Goal: Information Seeking & Learning: Learn about a topic

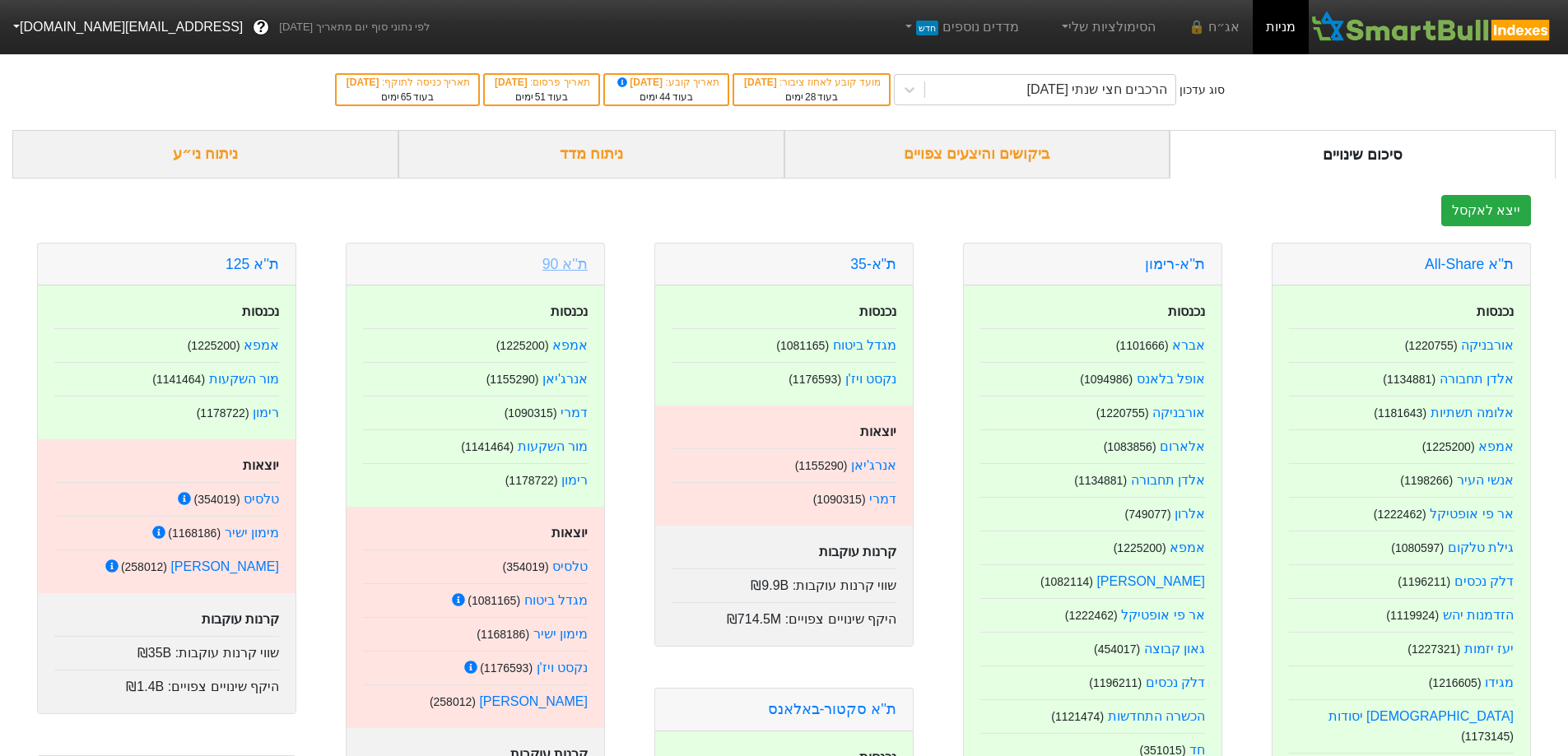
click at [573, 268] on link "ת''א 90" at bounding box center [565, 264] width 45 height 17
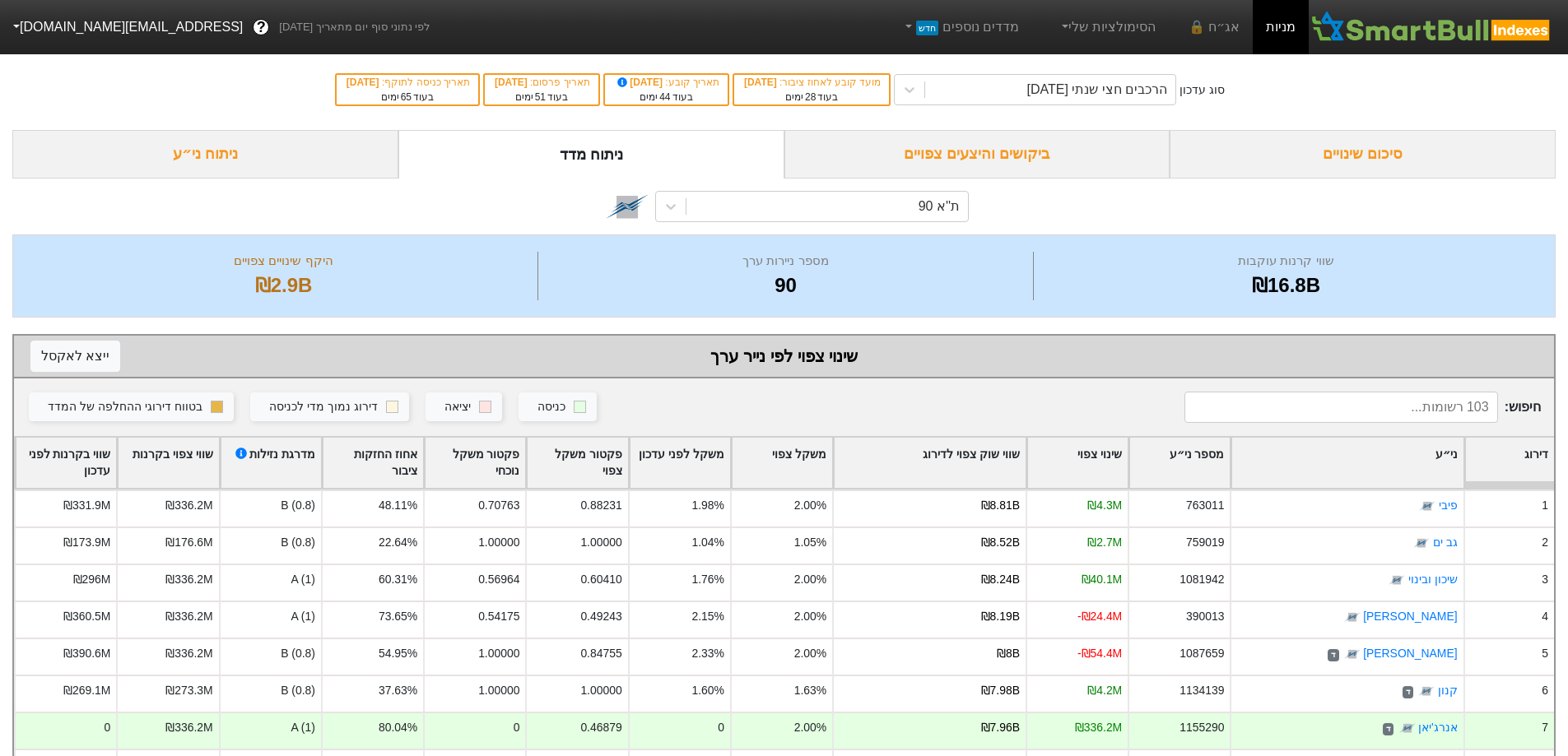
click at [1339, 168] on div "סיכום שינויים" at bounding box center [1363, 154] width 387 height 48
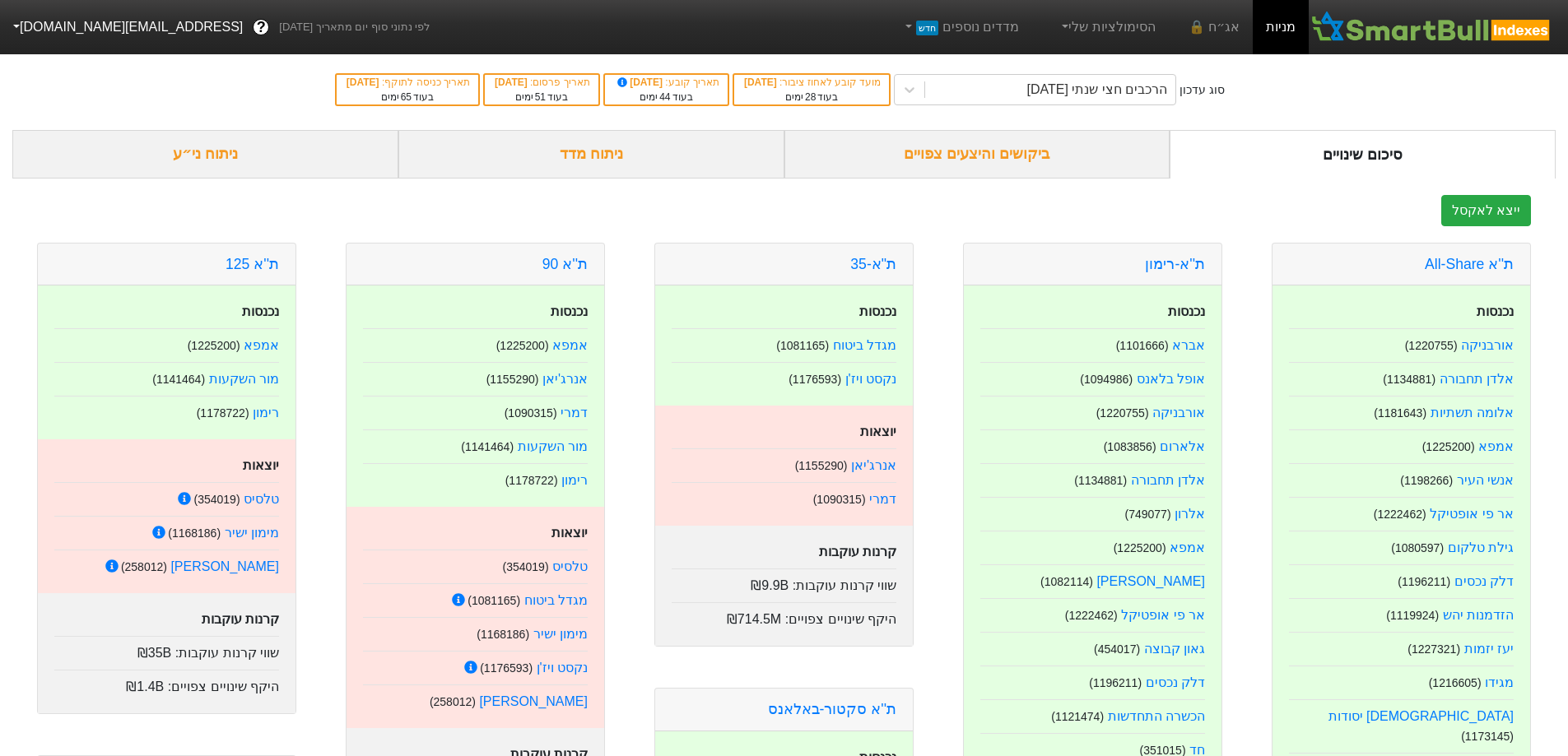
click at [635, 166] on div "ניתוח מדד" at bounding box center [592, 154] width 387 height 48
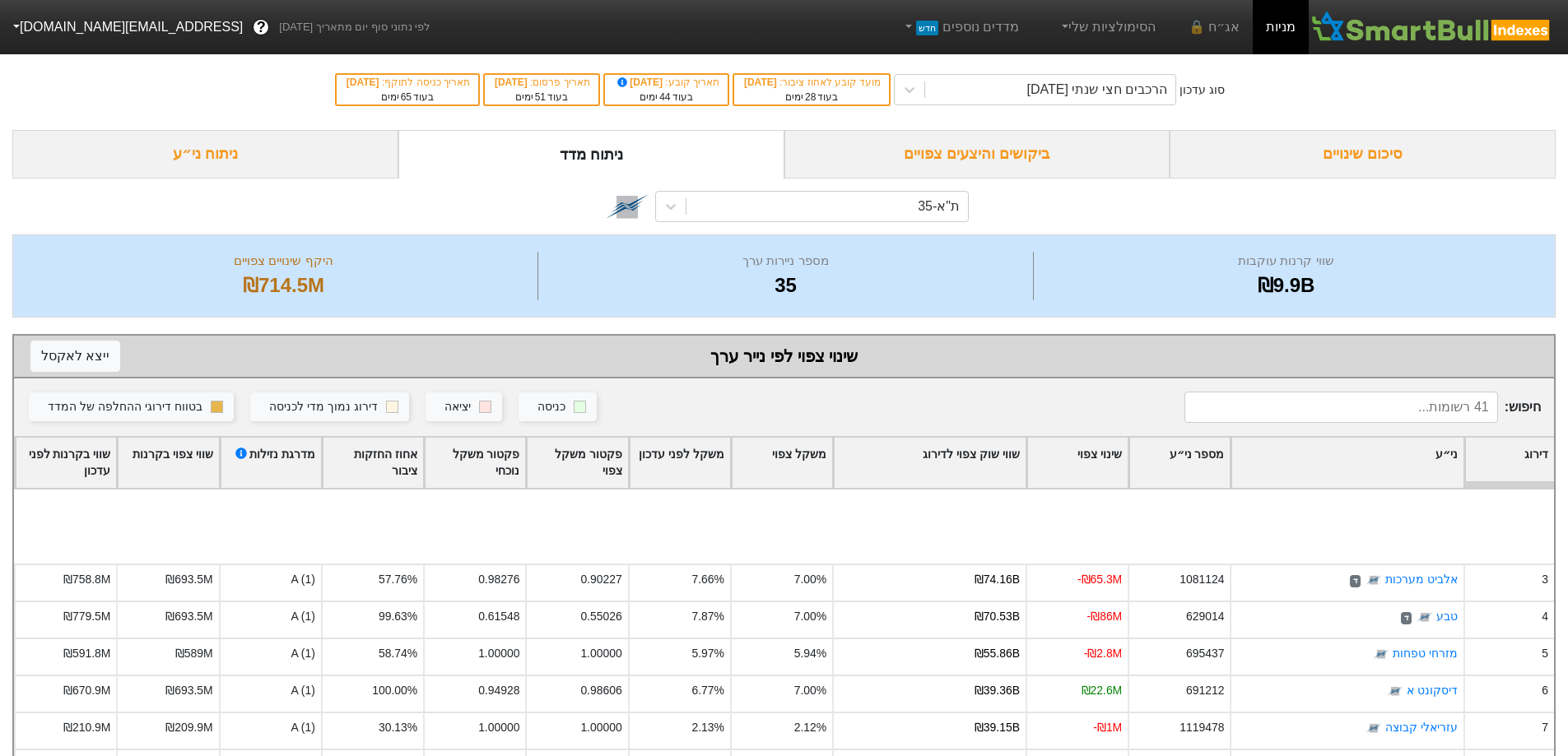
scroll to position [494, 0]
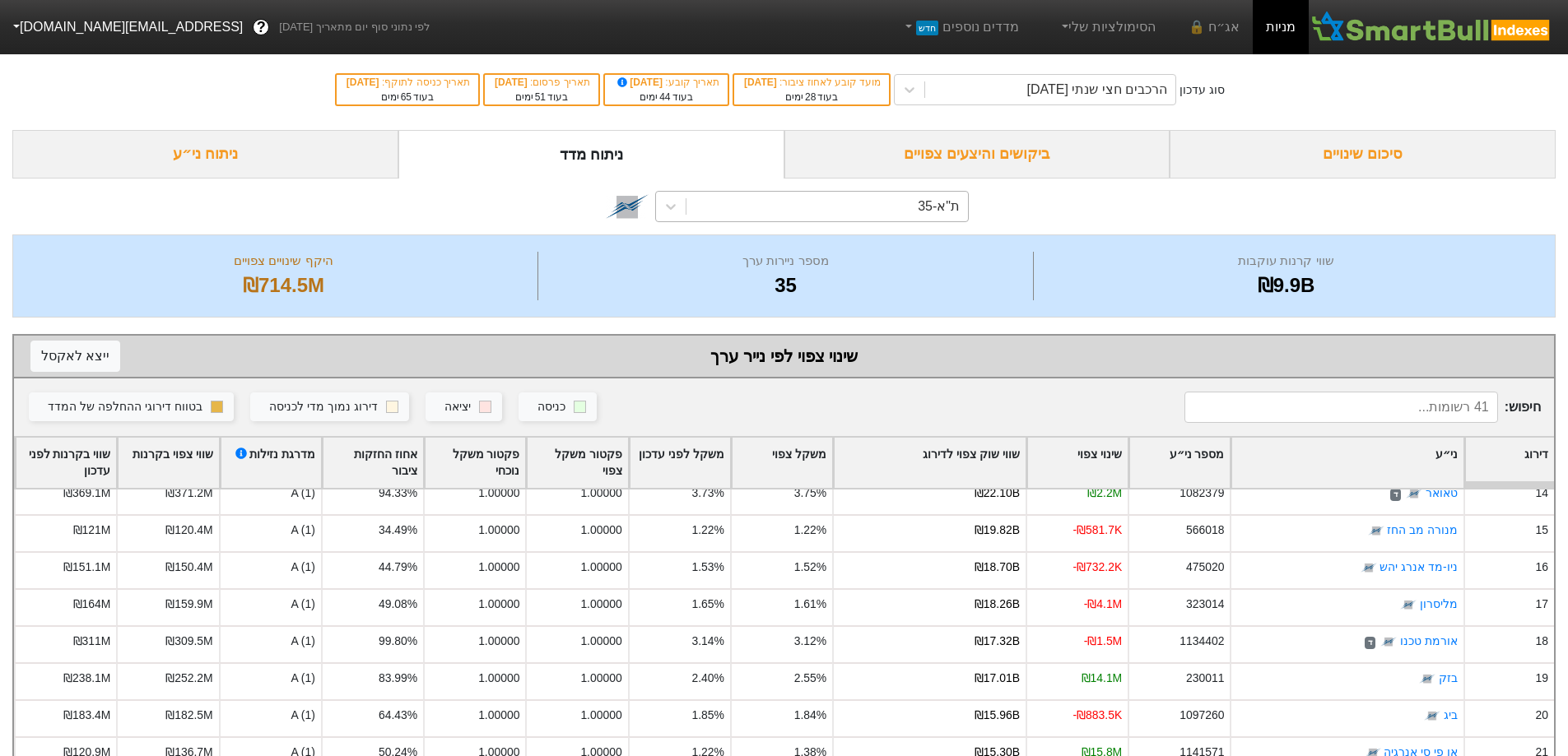
click at [914, 210] on div "ת"א-35" at bounding box center [827, 207] width 282 height 30
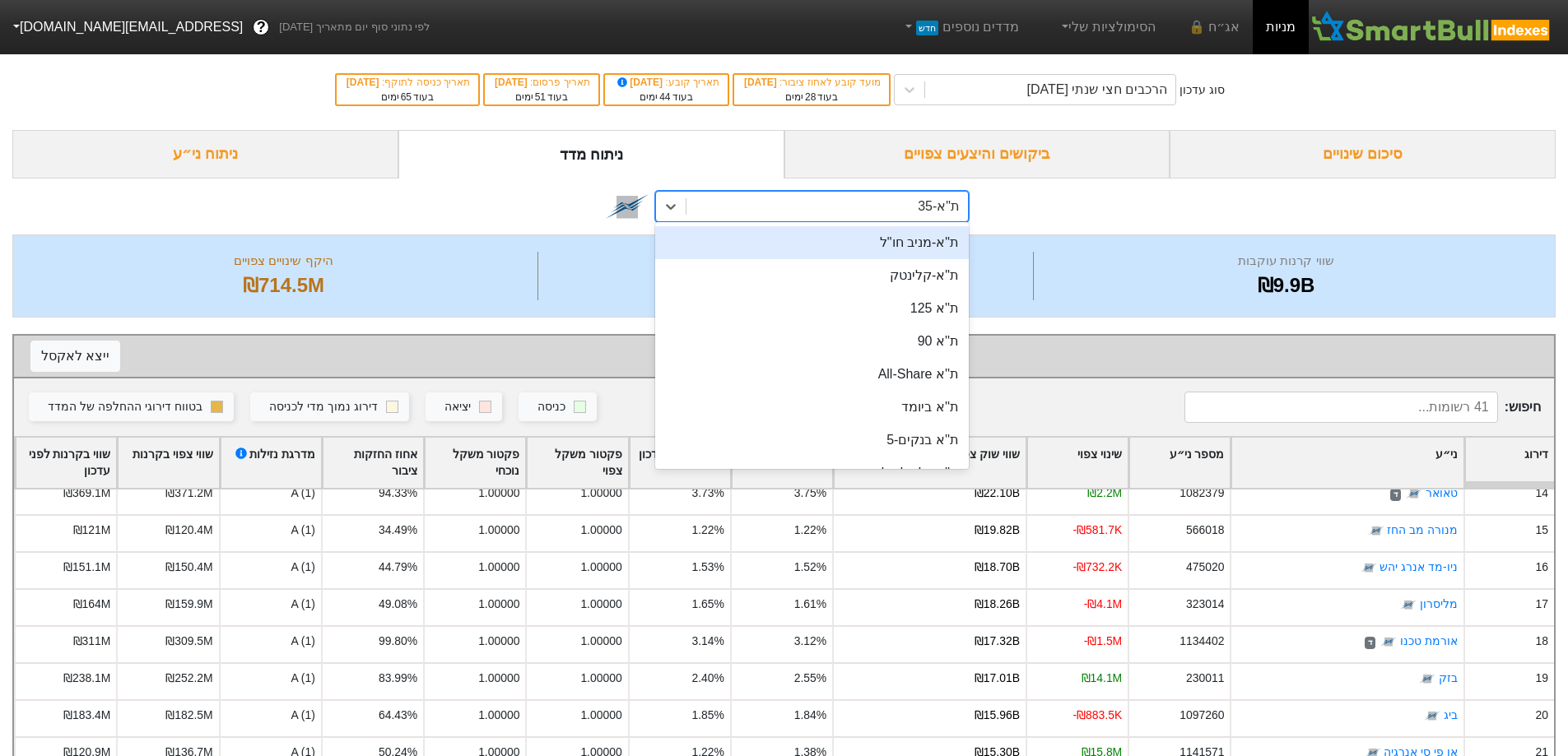
scroll to position [165, 0]
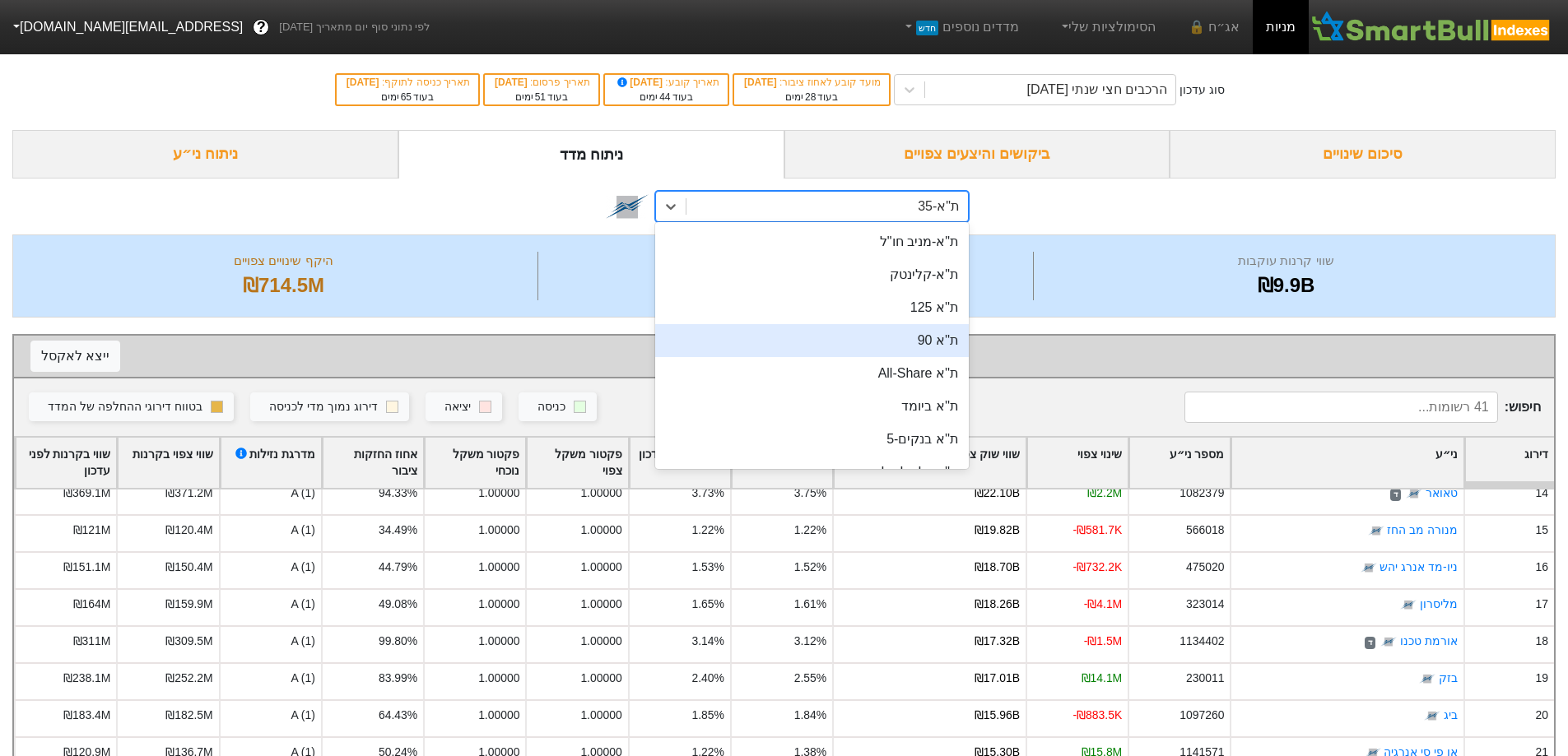
click at [937, 334] on div "ת''א 90" at bounding box center [813, 340] width 314 height 33
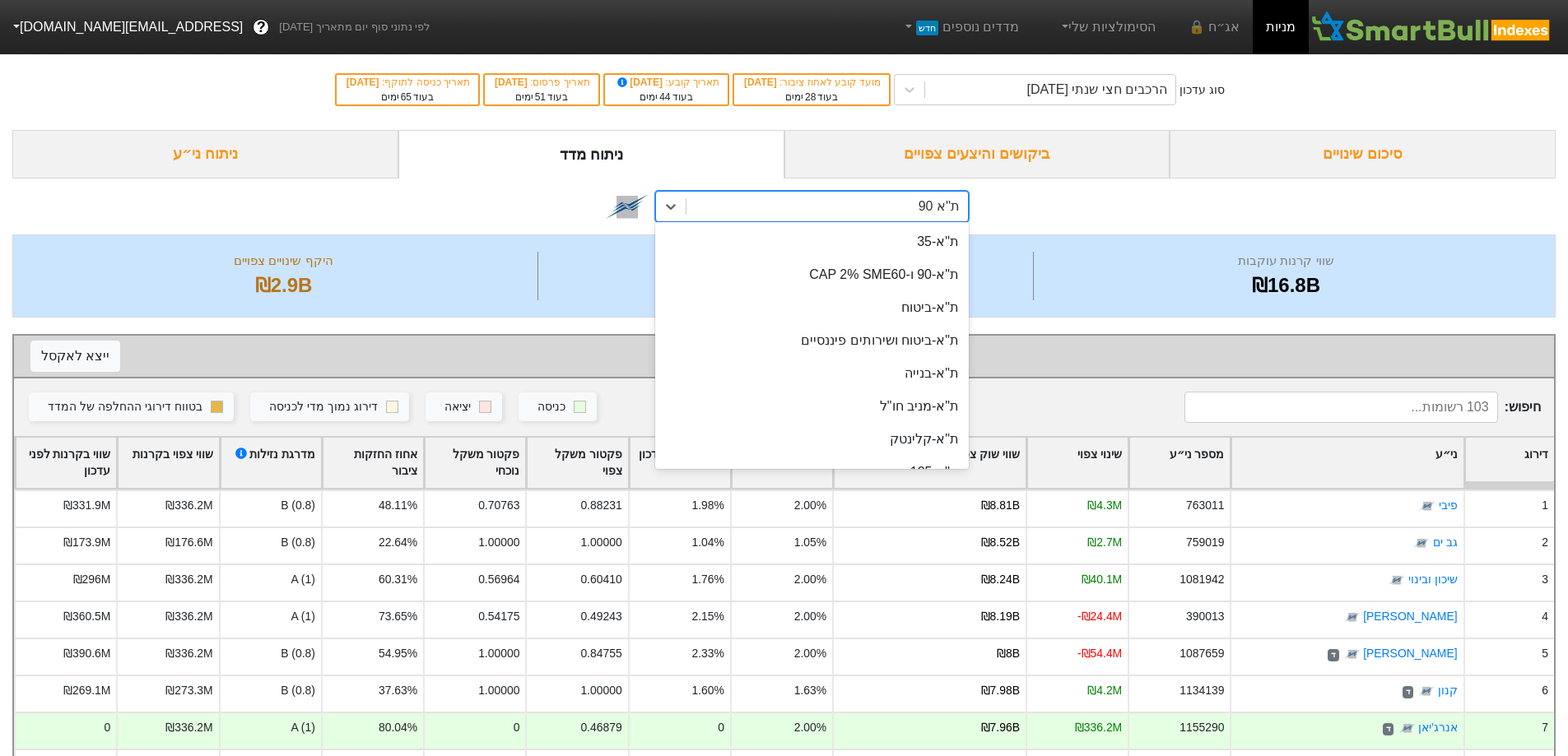
click at [870, 207] on div "ת''א 90" at bounding box center [827, 207] width 282 height 30
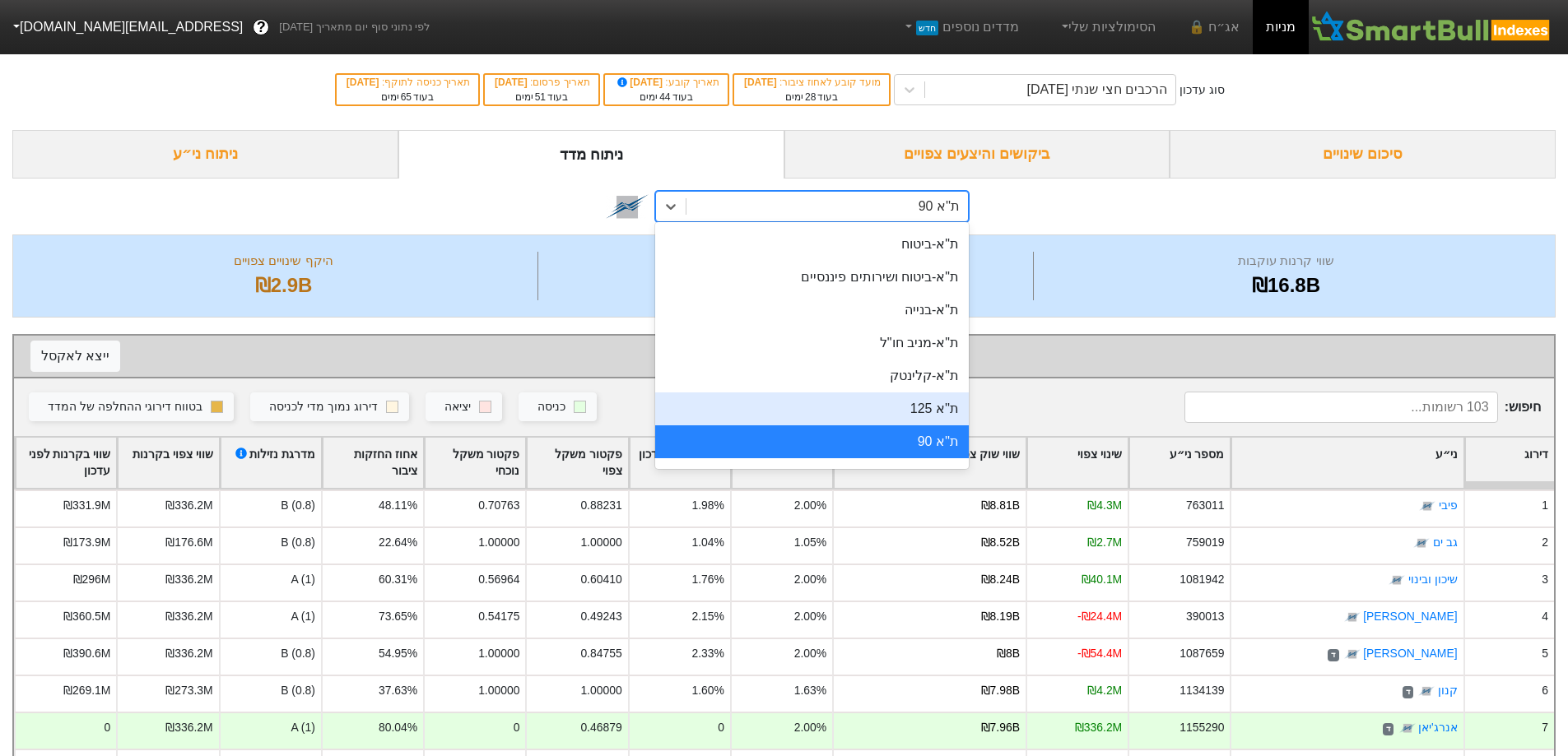
click at [902, 404] on div "ת''א 125" at bounding box center [813, 408] width 314 height 33
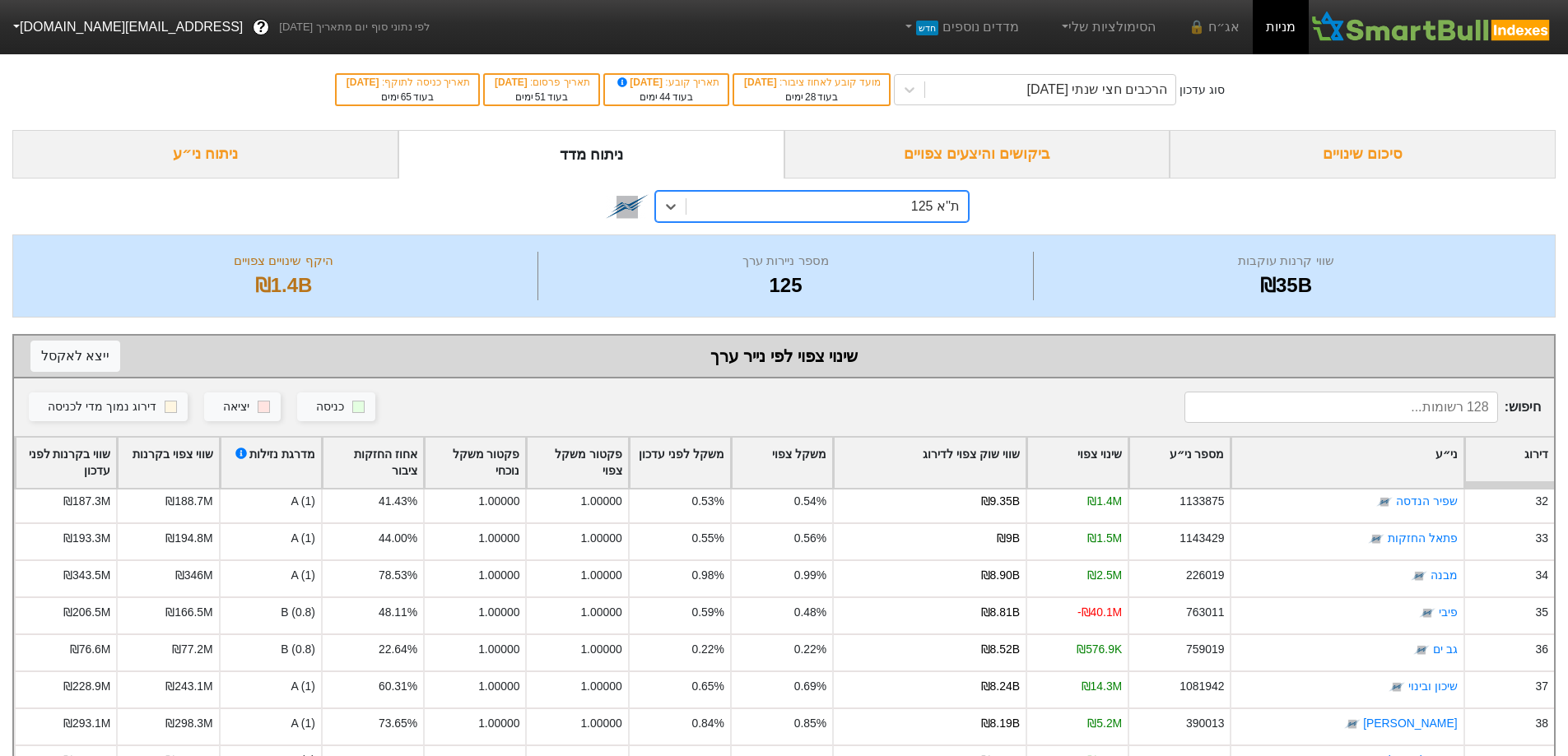
click at [1374, 156] on div "סיכום שינויים" at bounding box center [1363, 154] width 387 height 48
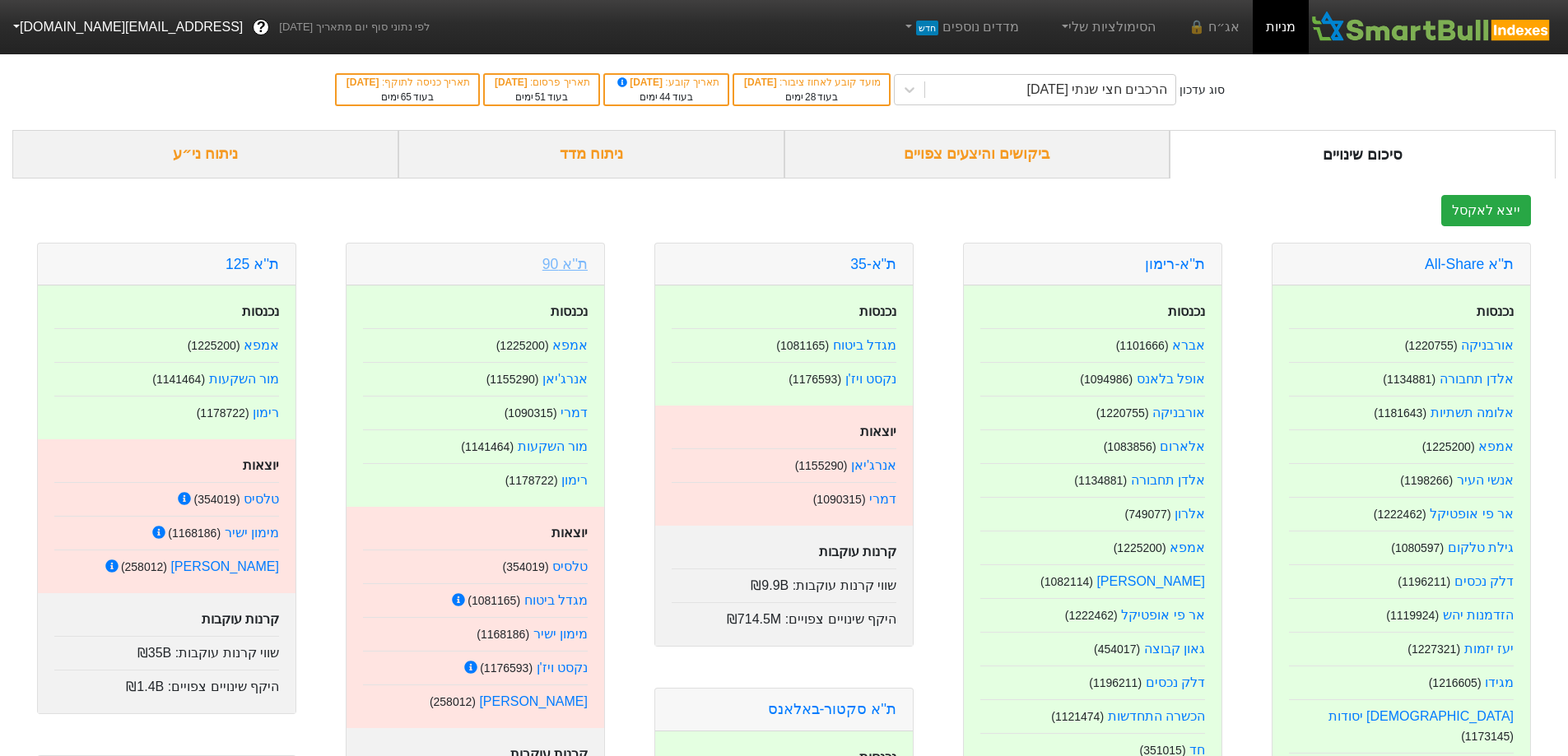
click at [564, 269] on link "ת''א 90" at bounding box center [565, 264] width 45 height 17
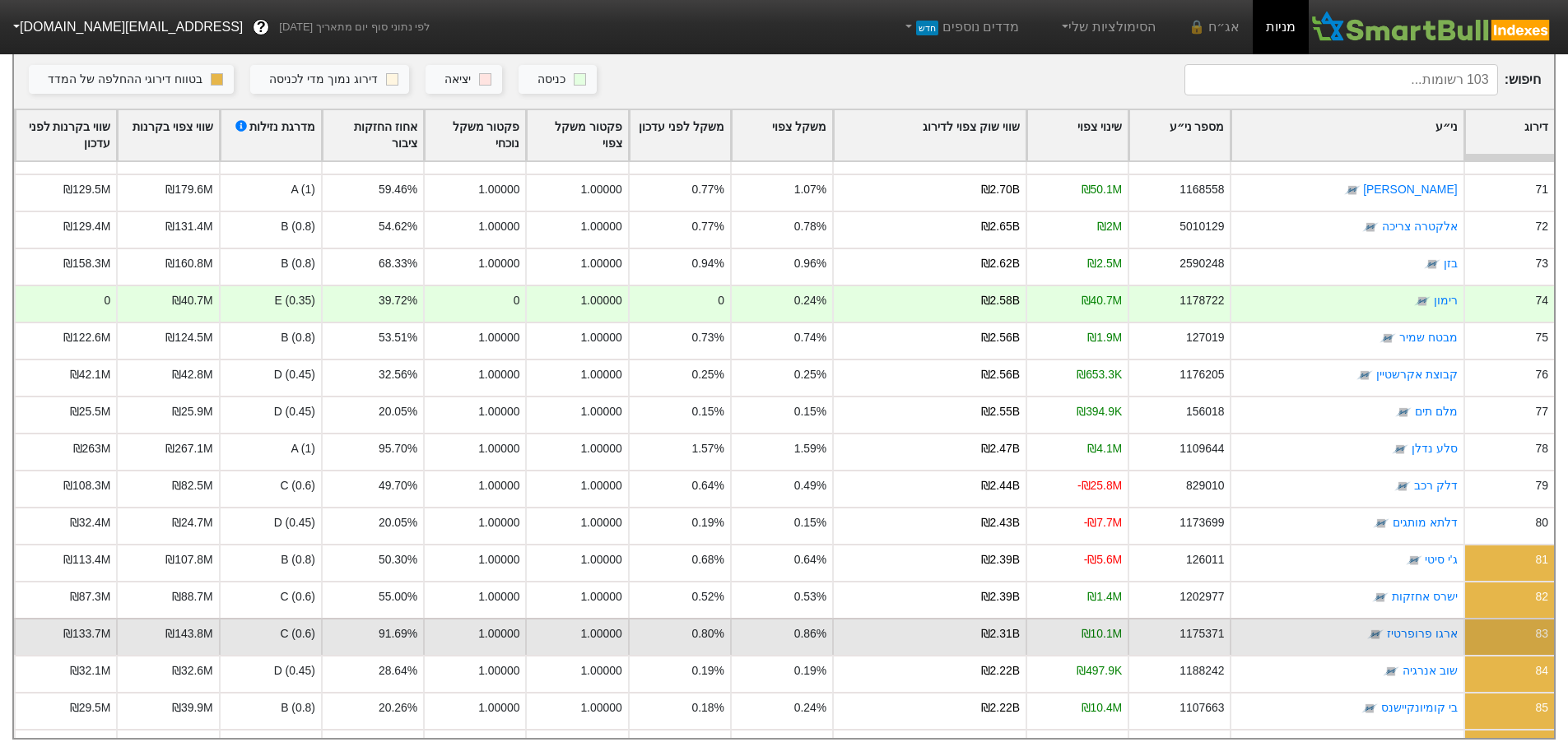
scroll to position [2551, 0]
